Goal: Task Accomplishment & Management: Use online tool/utility

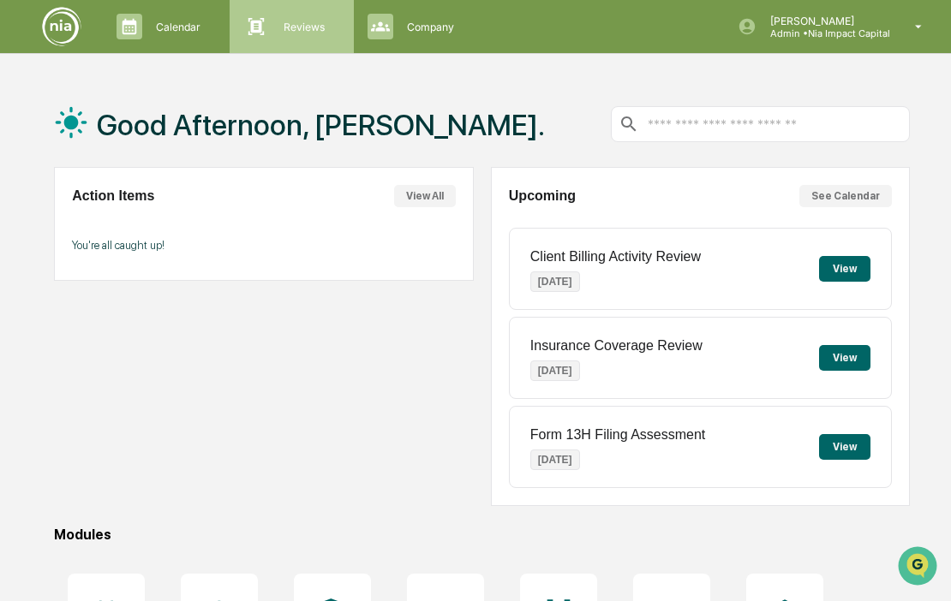
click at [290, 24] on p "Reviews" at bounding box center [301, 27] width 63 height 13
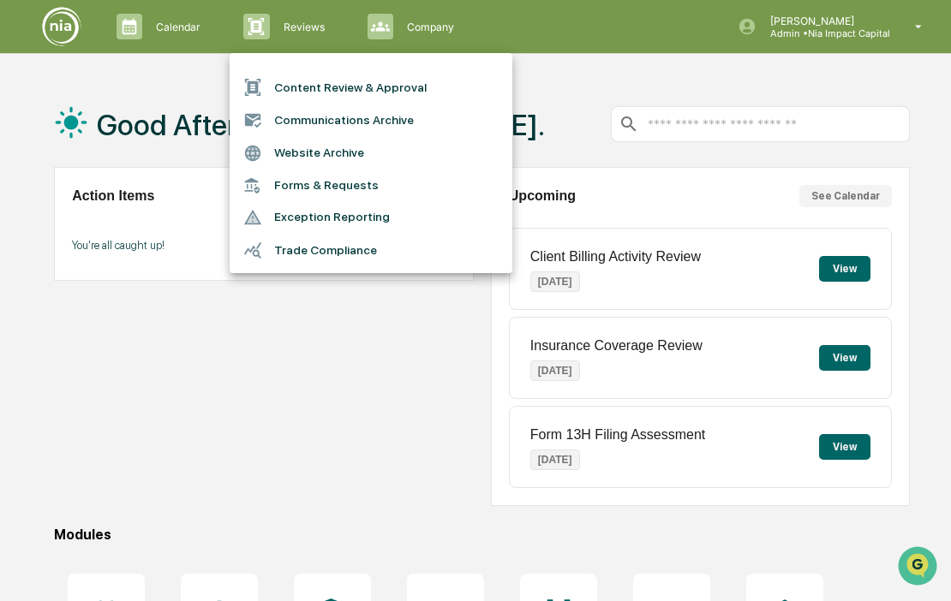
click at [357, 86] on li "Content Review & Approval" at bounding box center [371, 87] width 283 height 33
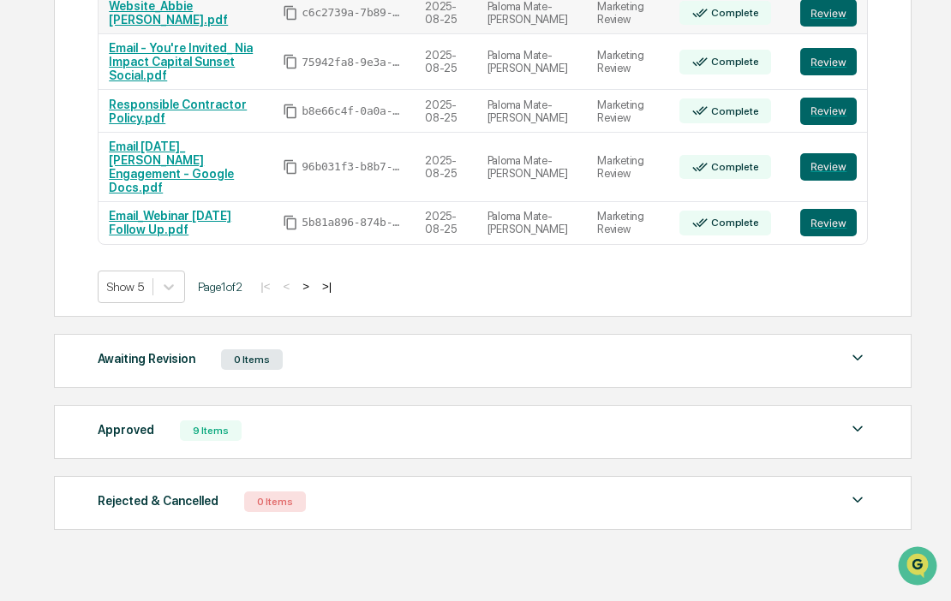
scroll to position [432, 0]
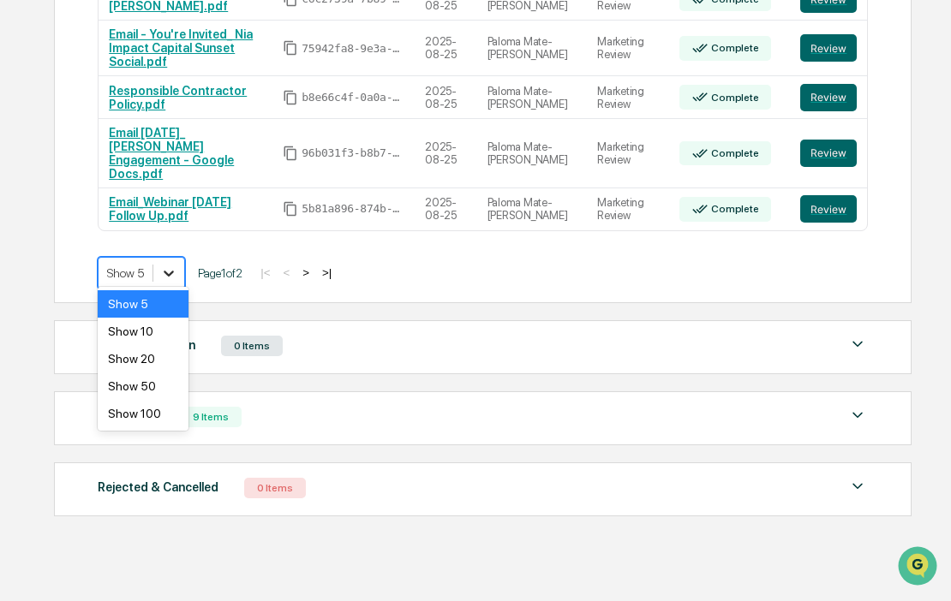
click at [173, 271] on icon at bounding box center [169, 274] width 10 height 6
click at [167, 337] on div "Show 10" at bounding box center [143, 331] width 91 height 27
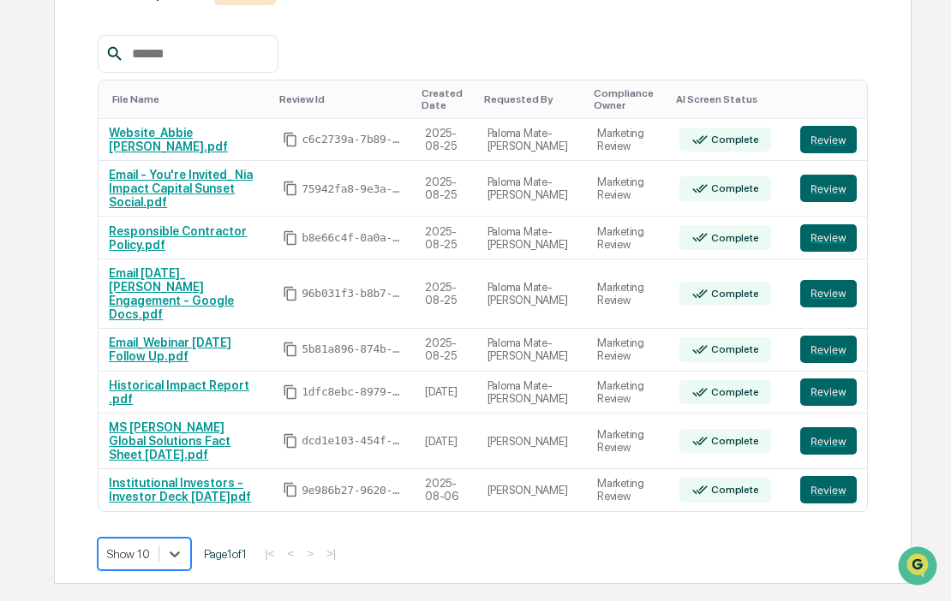
scroll to position [285, 0]
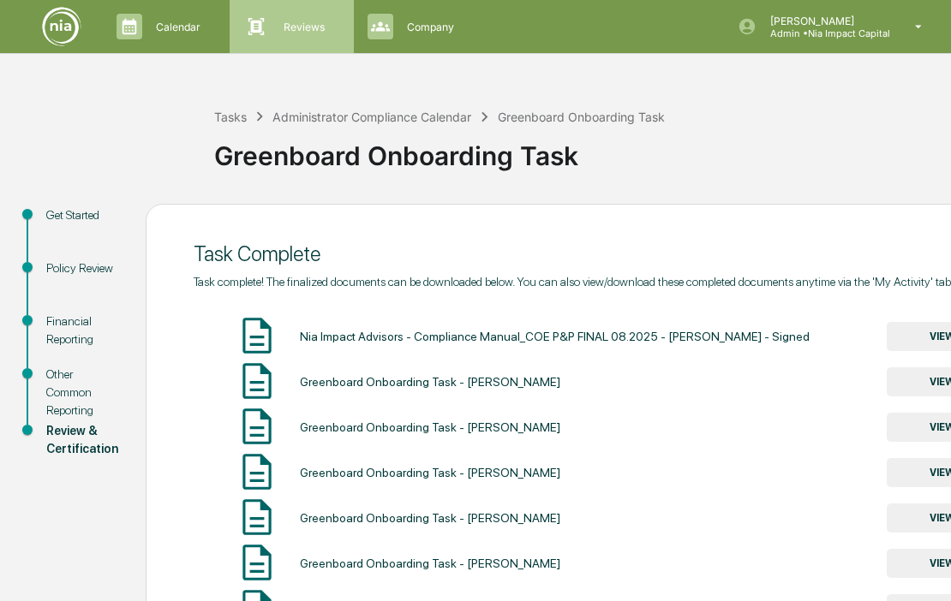
click at [301, 27] on p "Reviews" at bounding box center [301, 27] width 63 height 13
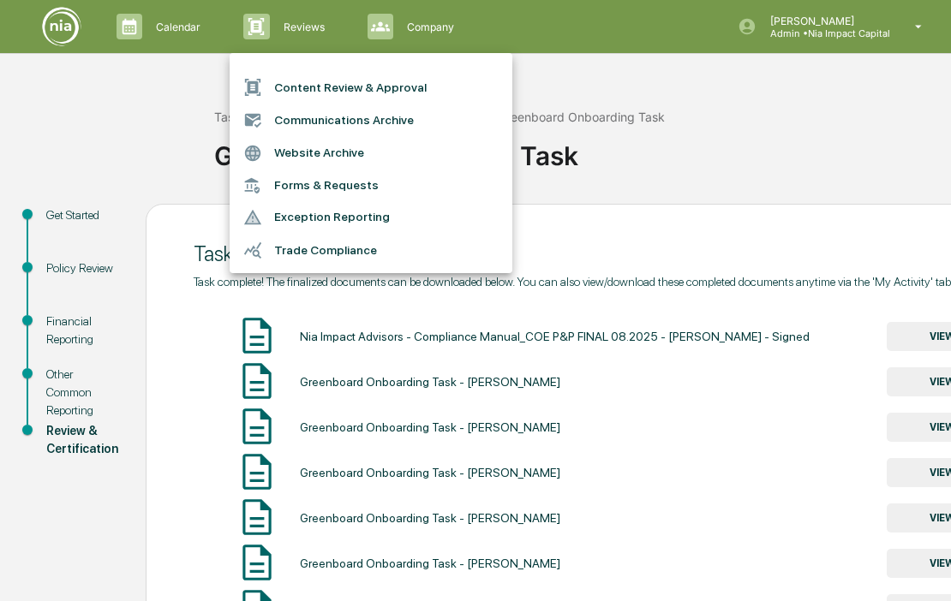
click at [343, 88] on li "Content Review & Approval" at bounding box center [371, 87] width 283 height 33
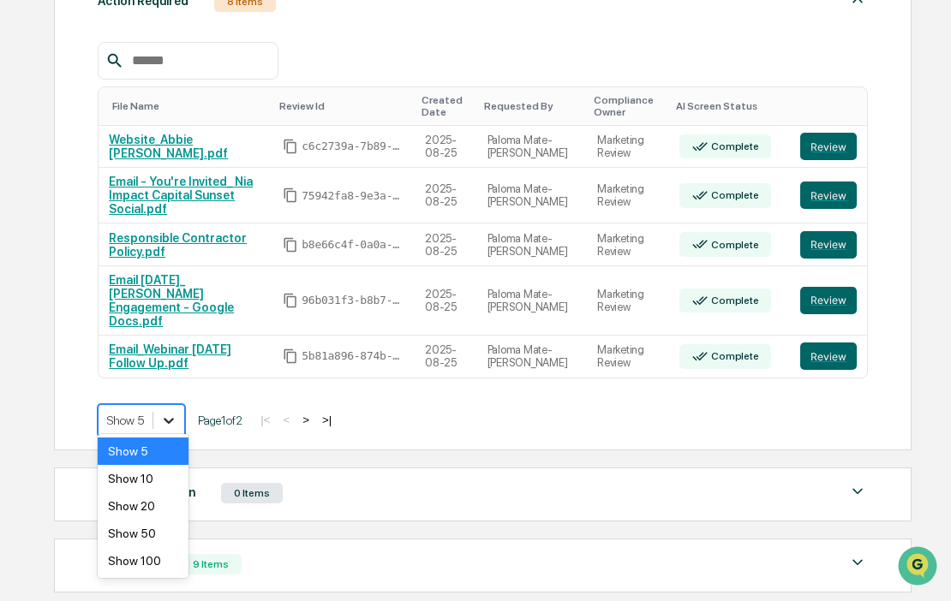
click at [170, 412] on icon at bounding box center [168, 420] width 17 height 17
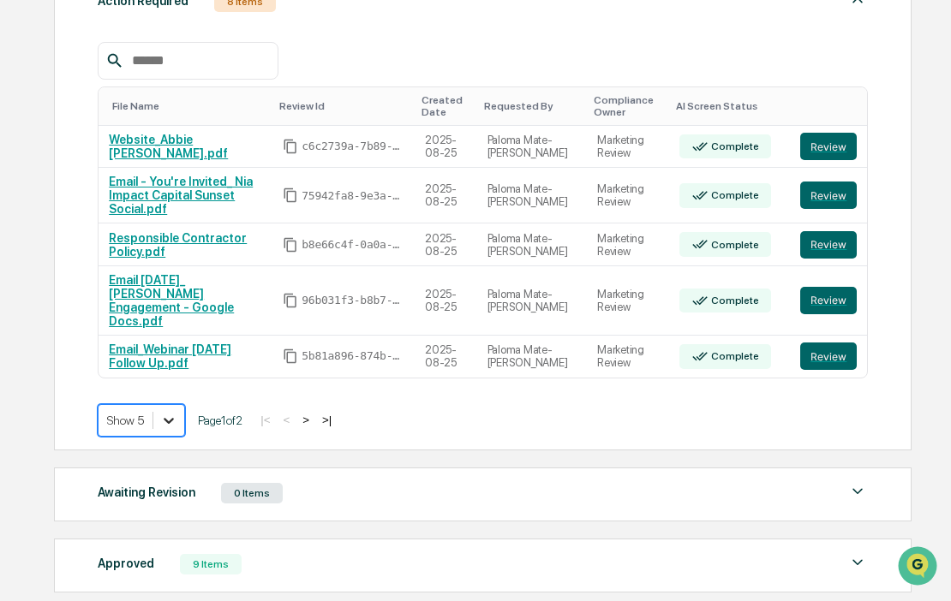
click at [170, 412] on icon at bounding box center [168, 420] width 17 height 17
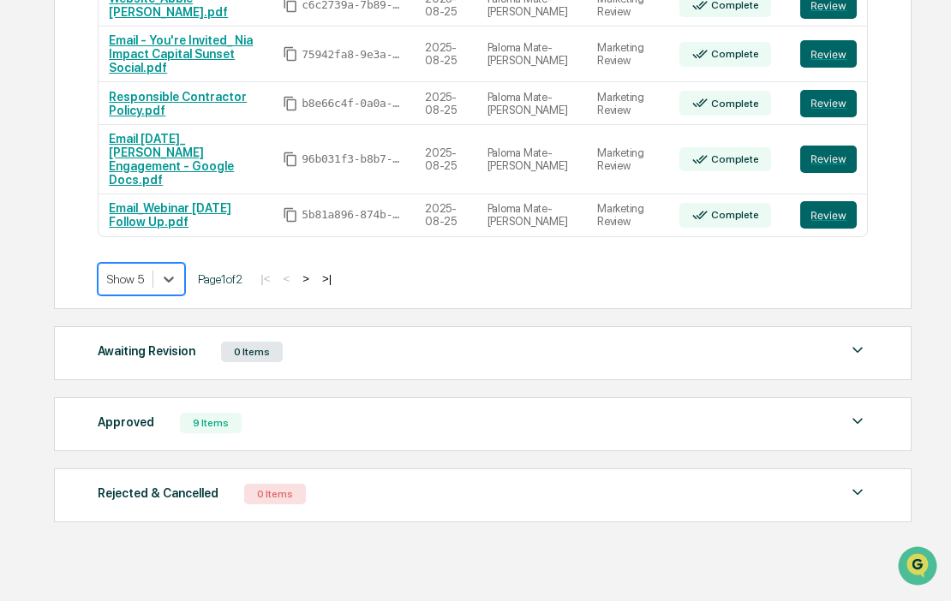
scroll to position [430, 0]
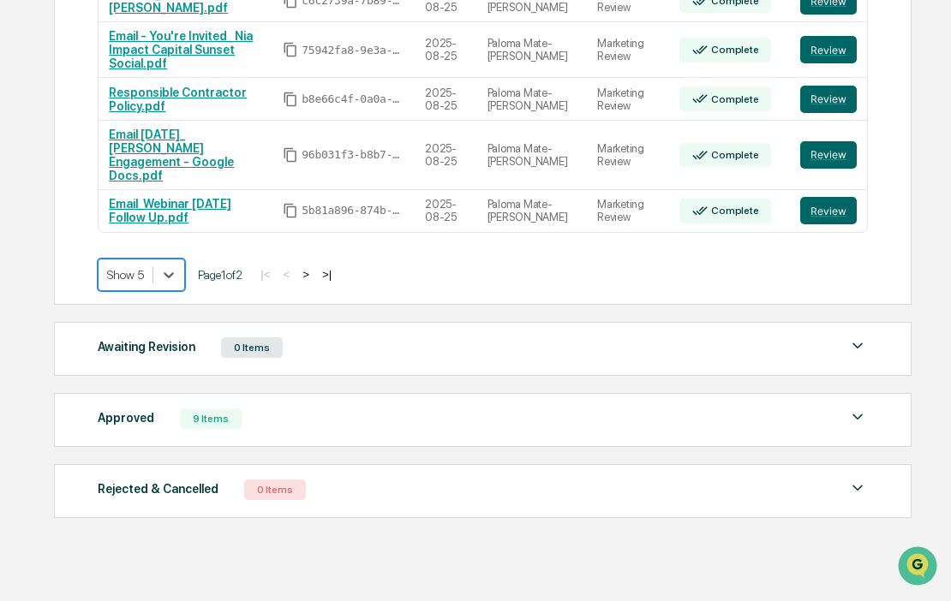
click at [218, 409] on div "9 Items" at bounding box center [211, 419] width 62 height 21
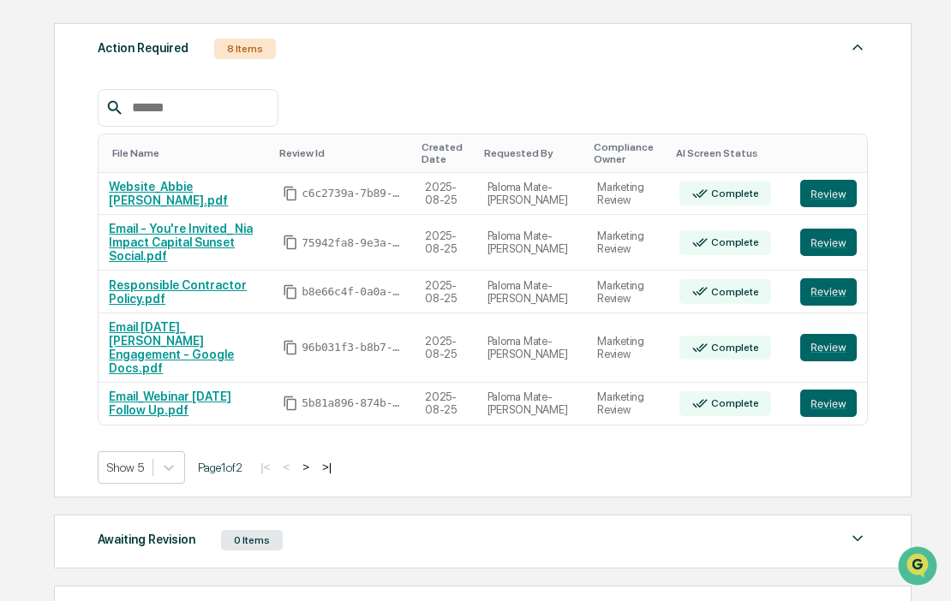
scroll to position [233, 0]
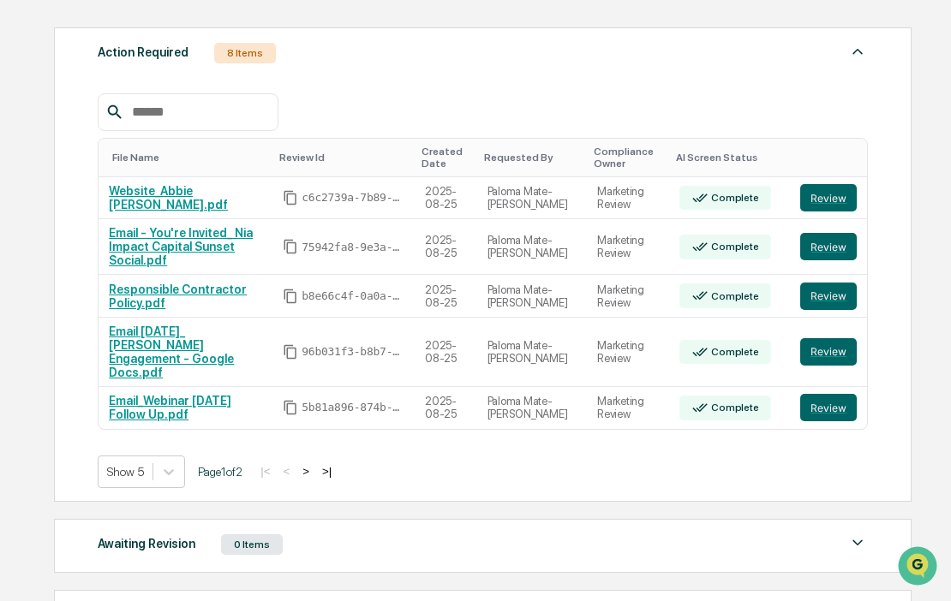
click at [337, 464] on button ">|" at bounding box center [327, 471] width 20 height 15
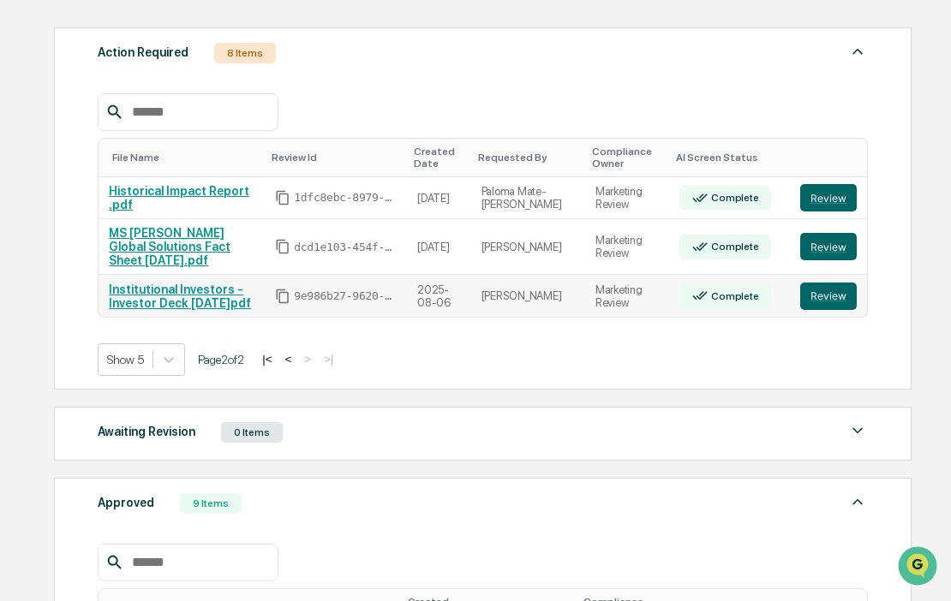
click at [159, 283] on link "Institutional Investors - Investor Deck [DATE]pdf" at bounding box center [180, 296] width 142 height 27
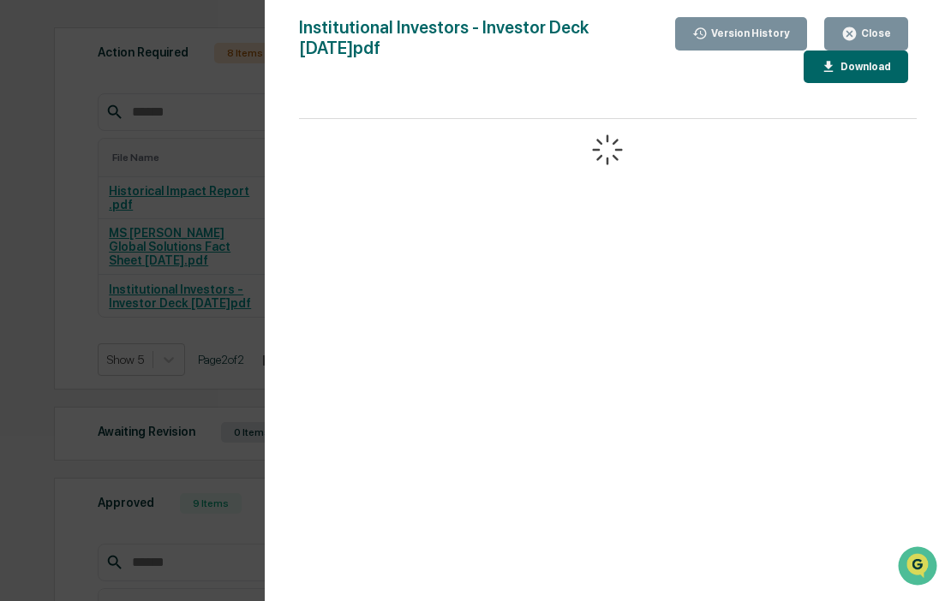
click at [854, 30] on icon "button" at bounding box center [849, 33] width 13 height 13
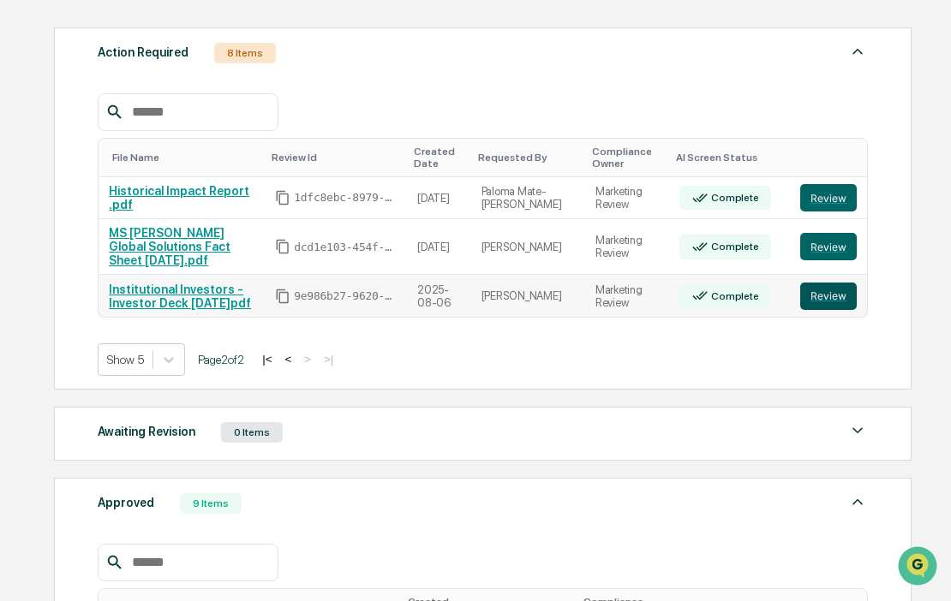
click at [837, 288] on button "Review" at bounding box center [828, 296] width 57 height 27
click at [218, 233] on link "MS [PERSON_NAME] Global Solutions Fact Sheet [DATE].pdf" at bounding box center [170, 246] width 122 height 41
